Goal: Navigation & Orientation: Find specific page/section

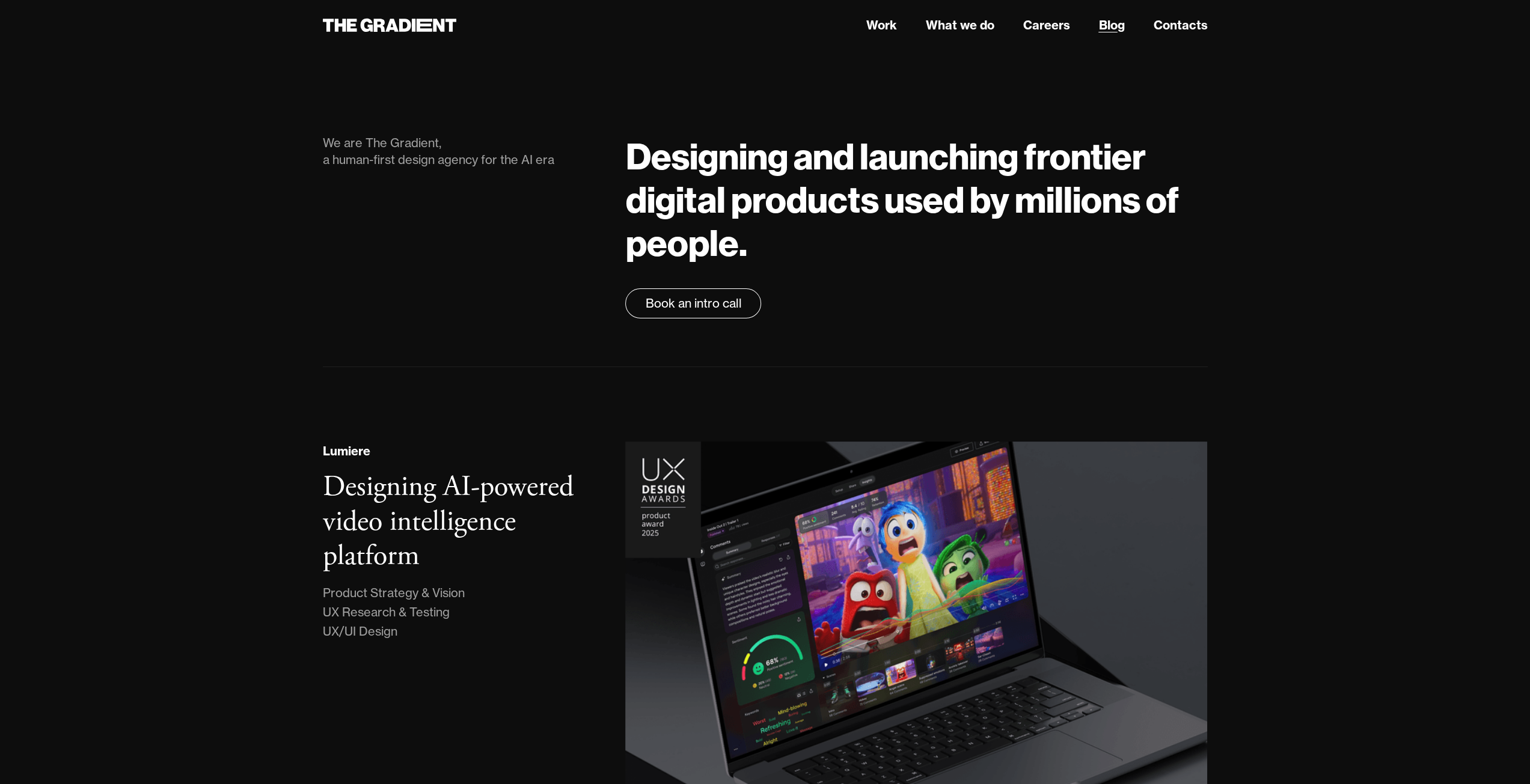
click at [1121, 23] on link "Blog" at bounding box center [1111, 25] width 26 height 18
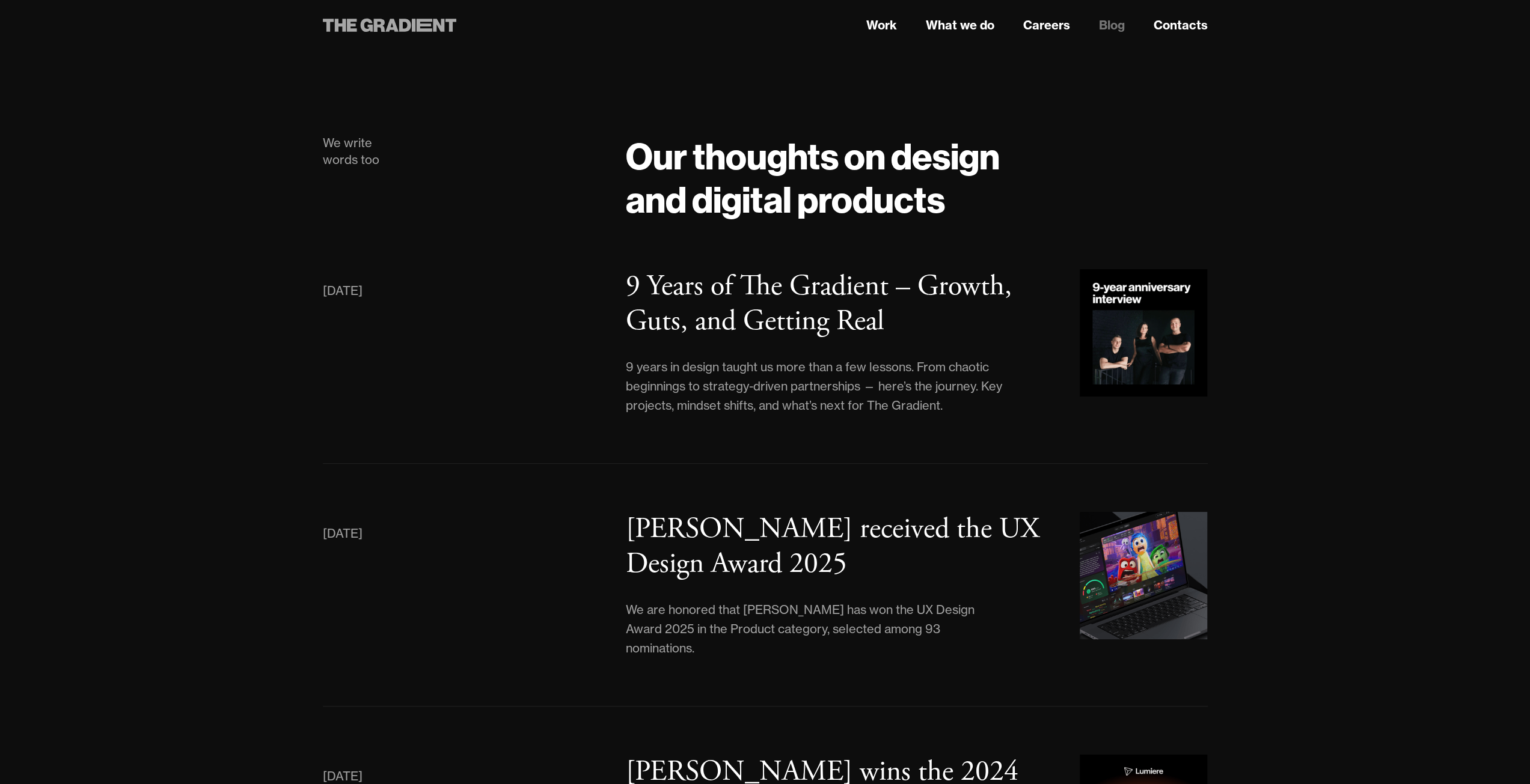
click at [386, 27] on icon at bounding box center [390, 25] width 134 height 21
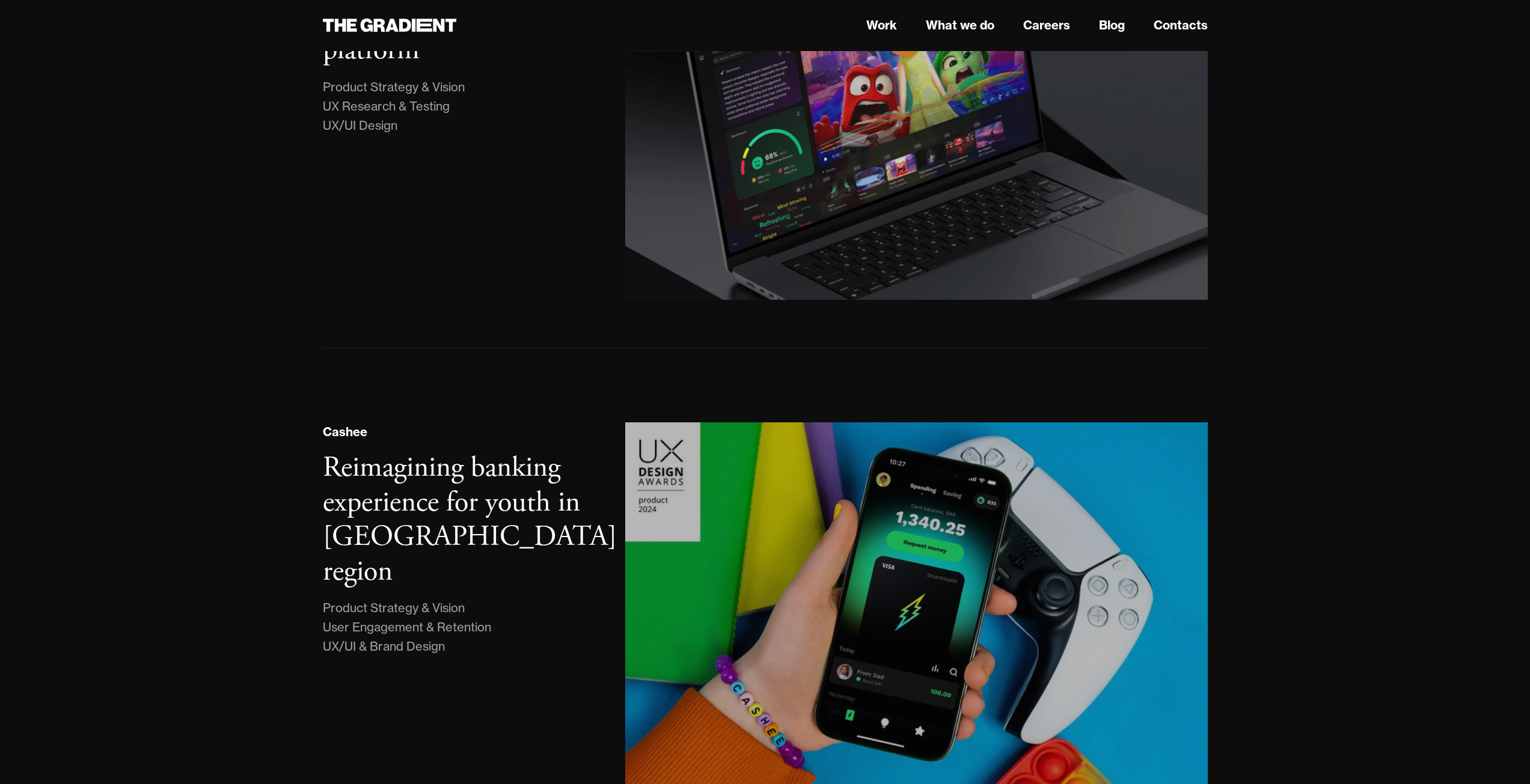
scroll to position [240, 0]
